Goal: Transaction & Acquisition: Purchase product/service

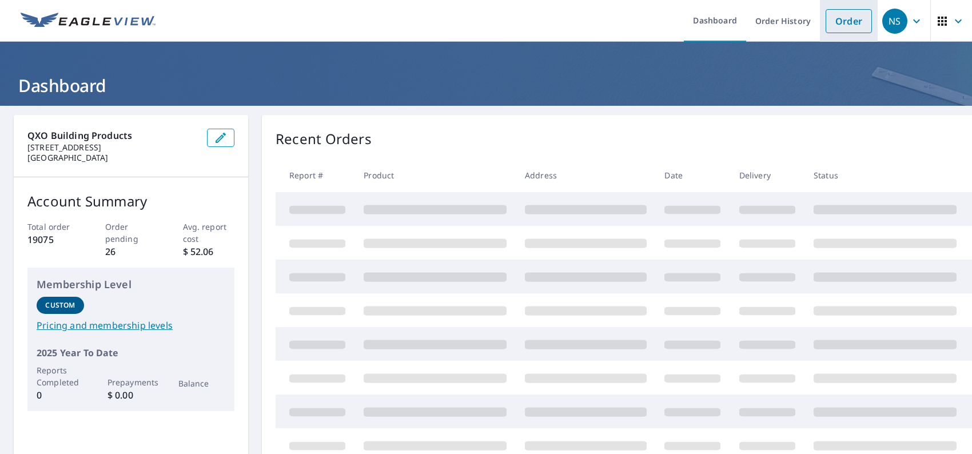
click at [830, 30] on link "Order" at bounding box center [849, 21] width 46 height 24
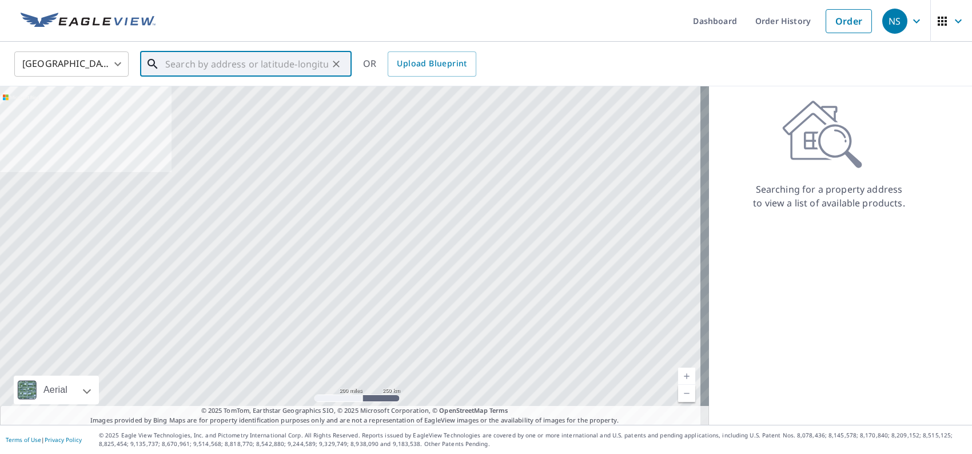
click at [231, 63] on input "text" at bounding box center [246, 64] width 163 height 32
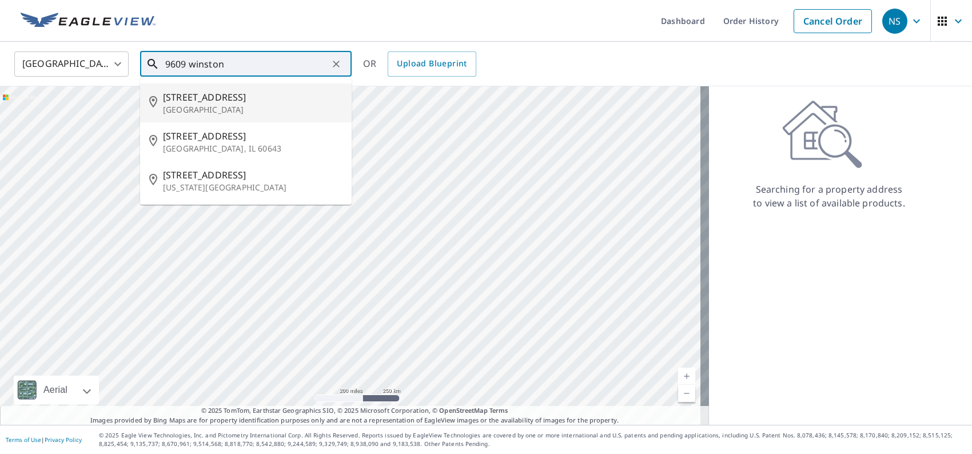
click at [221, 99] on span "[STREET_ADDRESS]" at bounding box center [253, 97] width 180 height 14
type input "[STREET_ADDRESS]"
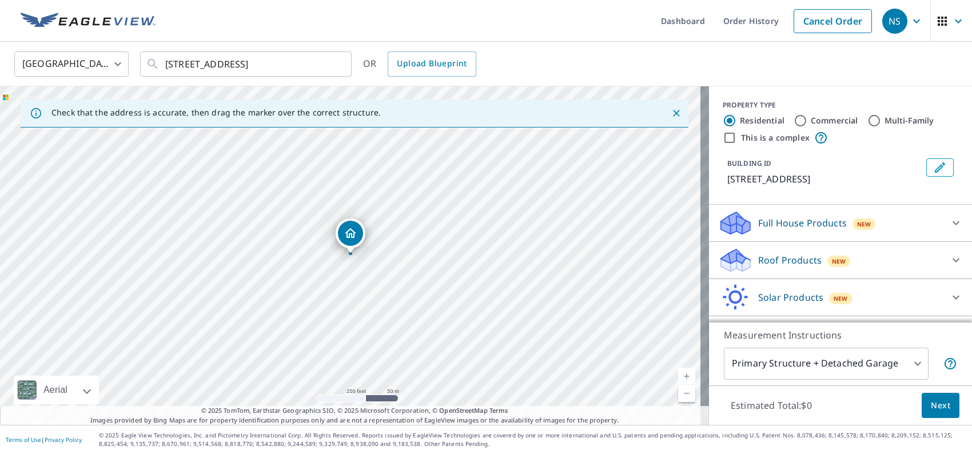
click at [758, 229] on p "Full House Products" at bounding box center [802, 223] width 89 height 14
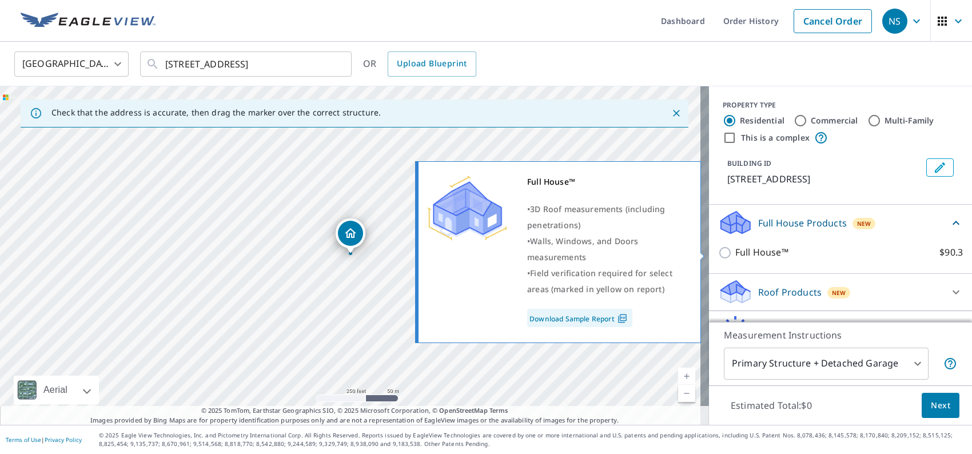
click at [743, 255] on p "Full House™" at bounding box center [761, 252] width 53 height 14
click at [735, 255] on input "Full House™ $90.3" at bounding box center [726, 253] width 17 height 14
checkbox input "true"
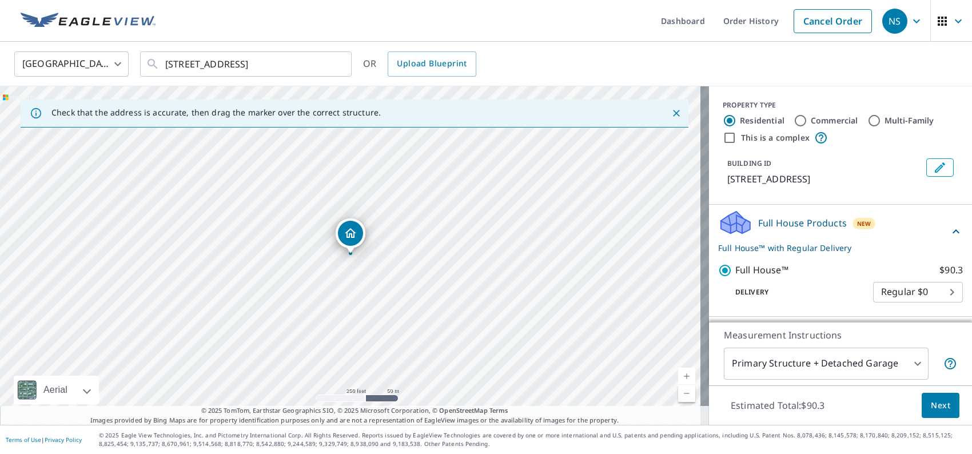
click at [922, 416] on button "Next" at bounding box center [941, 406] width 38 height 26
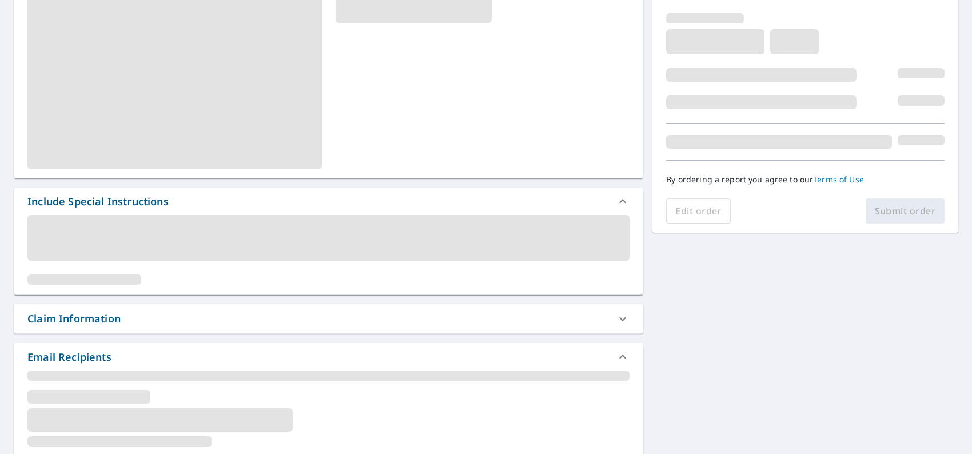
scroll to position [229, 0]
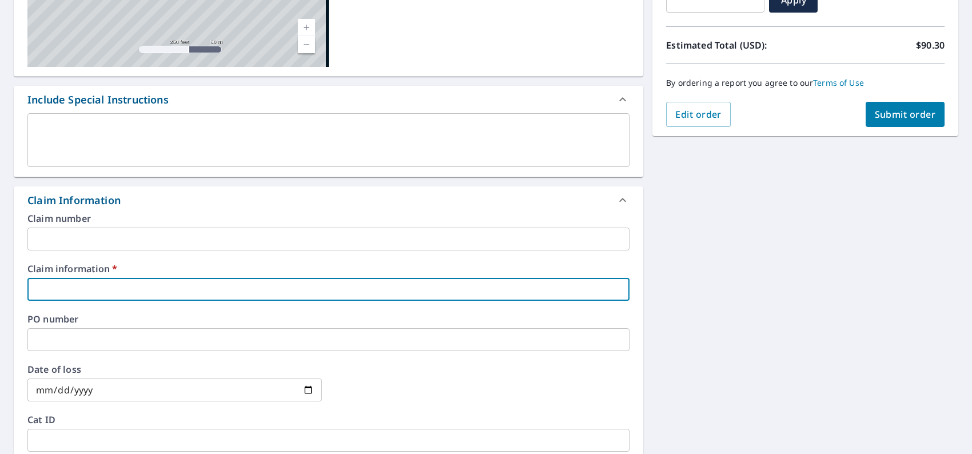
click at [157, 284] on input "text" at bounding box center [328, 289] width 602 height 23
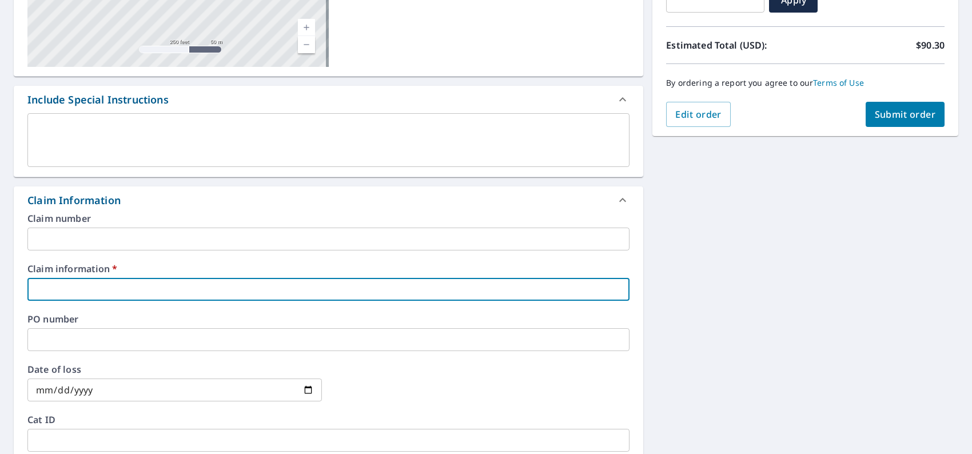
type input "0000"
checkbox input "true"
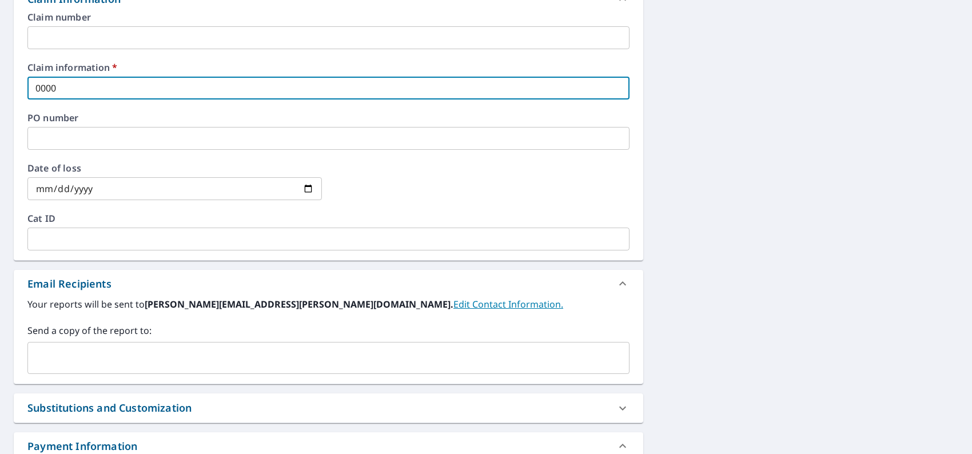
scroll to position [515, 0]
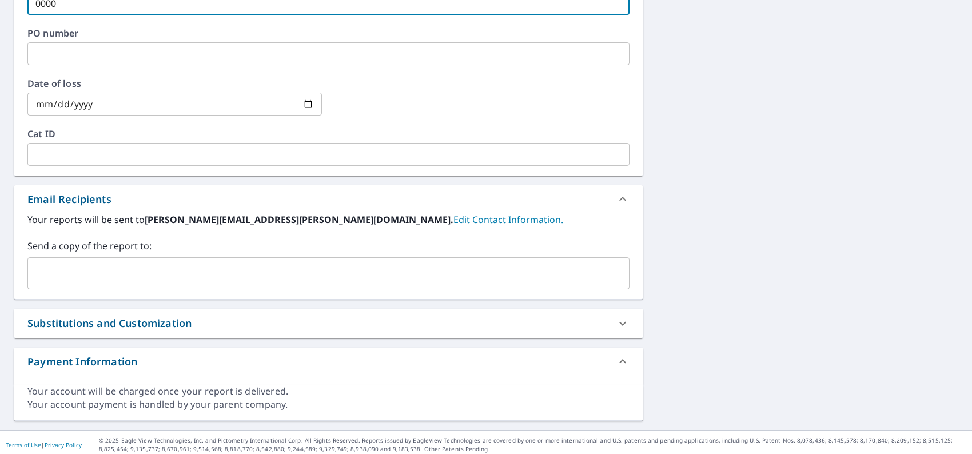
click at [117, 270] on input "text" at bounding box center [320, 273] width 575 height 22
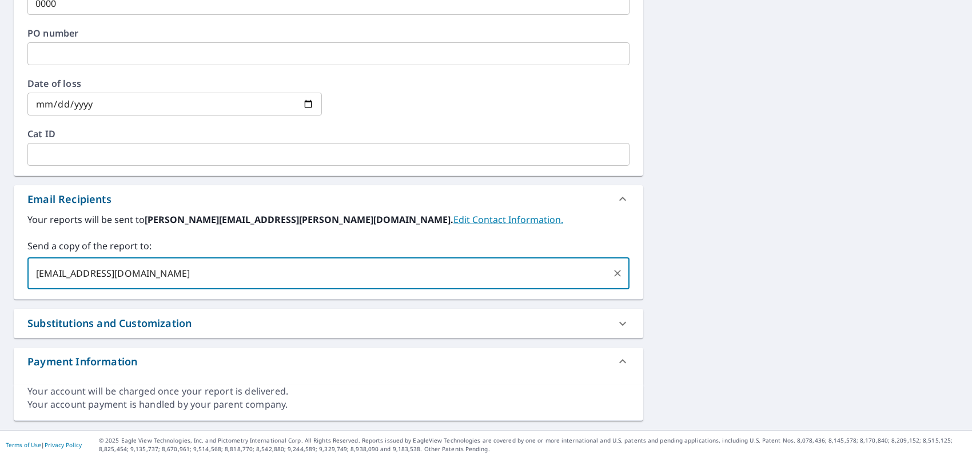
type input "[EMAIL_ADDRESS][DOMAIN_NAME]"
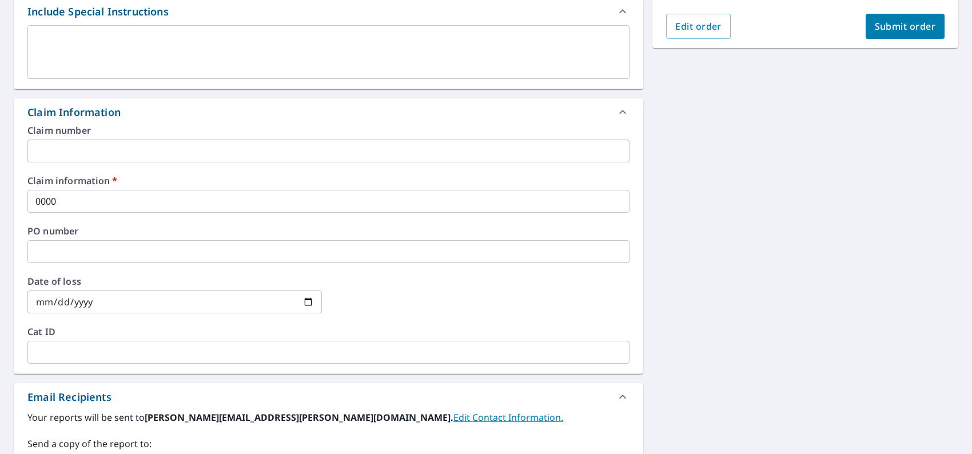
scroll to position [172, 0]
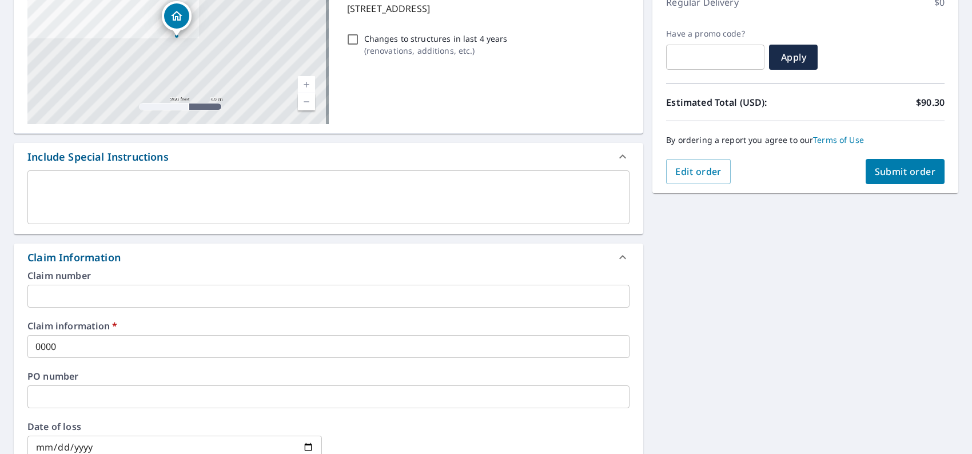
click at [878, 177] on span "Submit order" at bounding box center [905, 171] width 61 height 13
checkbox input "true"
